Goal: Task Accomplishment & Management: Manage account settings

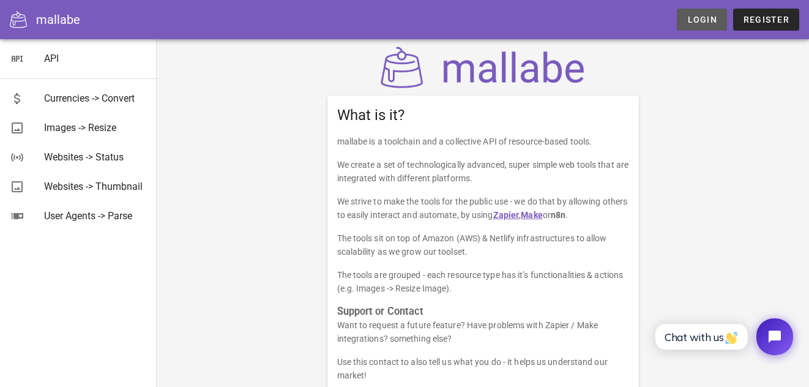
click at [706, 17] on span "Login" at bounding box center [701, 20] width 30 height 10
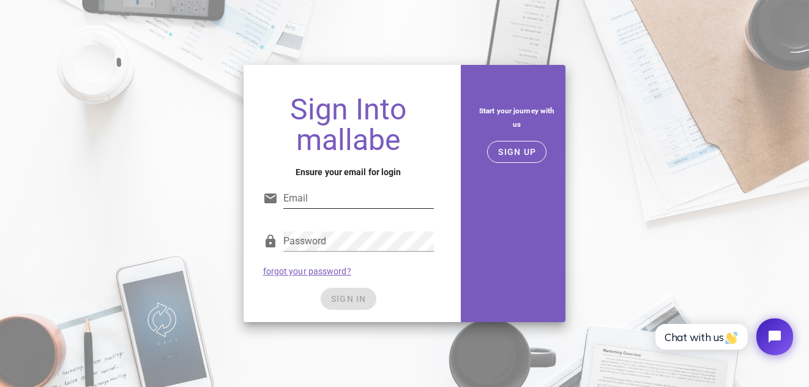
click at [361, 202] on input "Email" at bounding box center [358, 198] width 150 height 20
type input "brigitta.rucz@ourritual.com"
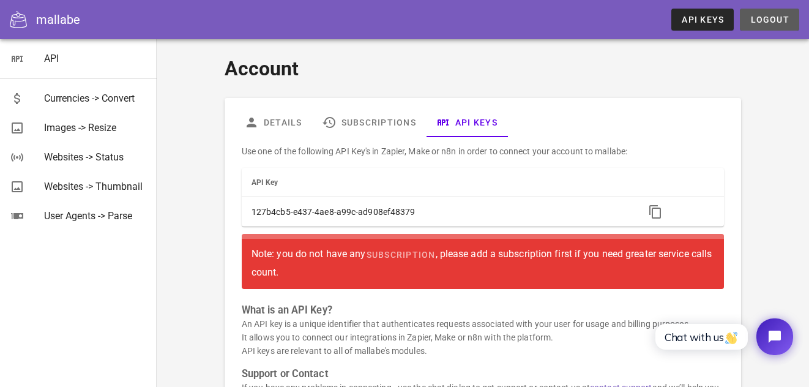
click at [748, 20] on button "Logout" at bounding box center [769, 20] width 59 height 22
